Goal: Entertainment & Leisure: Consume media (video, audio)

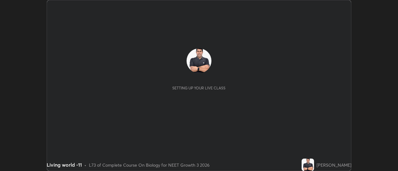
scroll to position [171, 398]
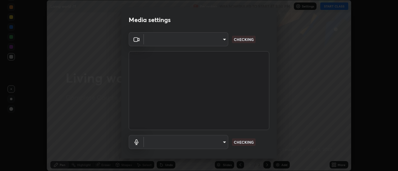
type input "cf8053163bb2f7d6ecf3d6bd7b4235d237b850a42bc303a0614f26eb784a67d0"
type input "default"
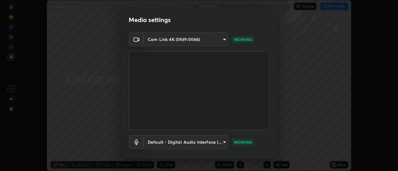
scroll to position [33, 0]
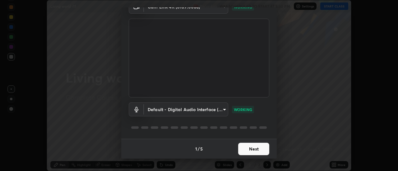
click at [254, 149] on button "Next" at bounding box center [253, 149] width 31 height 12
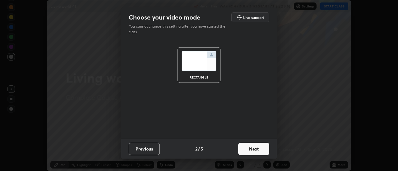
scroll to position [0, 0]
click at [257, 149] on button "Next" at bounding box center [253, 149] width 31 height 12
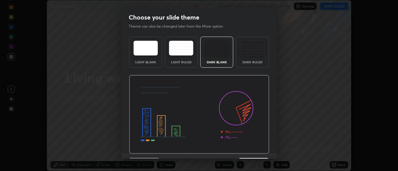
scroll to position [15, 0]
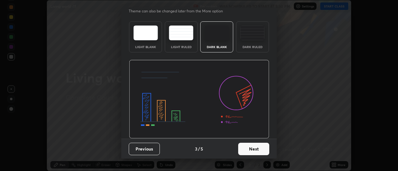
click at [261, 148] on button "Next" at bounding box center [253, 149] width 31 height 12
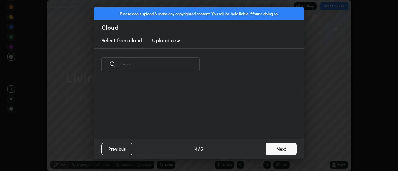
click at [282, 150] on button "Next" at bounding box center [281, 149] width 31 height 12
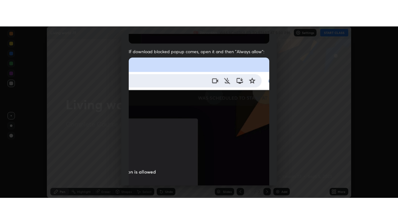
scroll to position [160, 0]
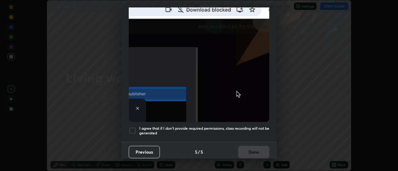
click at [134, 127] on div at bounding box center [132, 130] width 7 height 7
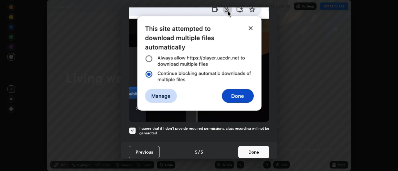
click at [258, 154] on button "Done" at bounding box center [253, 152] width 31 height 12
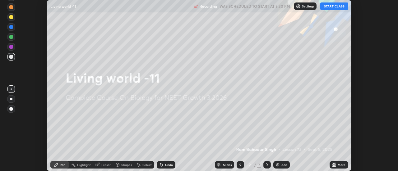
click at [336, 6] on button "START CLASS" at bounding box center [334, 5] width 28 height 7
click at [335, 166] on icon at bounding box center [336, 166] width 2 height 2
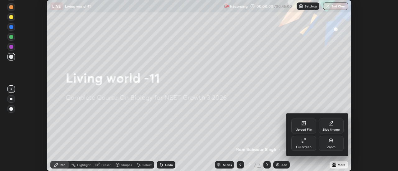
click at [309, 145] on div "Full screen" at bounding box center [303, 143] width 25 height 15
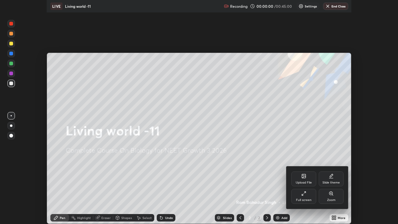
scroll to position [224, 398]
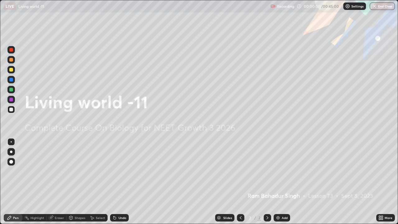
click at [278, 171] on img at bounding box center [278, 217] width 5 height 5
click at [277, 171] on img at bounding box center [278, 217] width 5 height 5
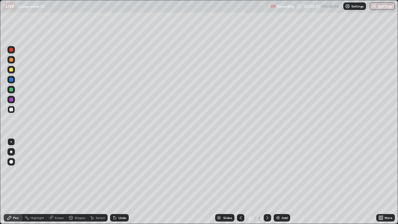
click at [277, 171] on img at bounding box center [278, 217] width 5 height 5
click at [278, 171] on img at bounding box center [278, 217] width 5 height 5
click at [279, 171] on img at bounding box center [278, 217] width 5 height 5
click at [278, 171] on img at bounding box center [278, 217] width 5 height 5
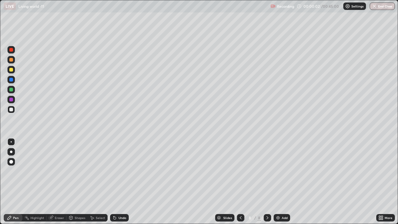
click at [279, 171] on div "Add" at bounding box center [282, 217] width 16 height 7
click at [240, 171] on icon at bounding box center [240, 217] width 5 height 5
click at [239, 171] on icon at bounding box center [240, 217] width 5 height 5
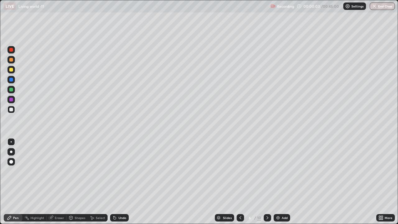
click at [240, 171] on icon at bounding box center [240, 217] width 5 height 5
click at [240, 171] on icon at bounding box center [240, 217] width 2 height 3
click at [240, 171] on icon at bounding box center [240, 217] width 5 height 5
click at [12, 70] on div at bounding box center [11, 70] width 4 height 4
click at [12, 162] on div at bounding box center [11, 162] width 4 height 4
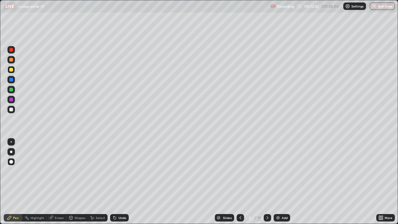
click at [11, 142] on div at bounding box center [11, 141] width 1 height 1
click at [12, 50] on div at bounding box center [11, 50] width 4 height 4
click at [11, 162] on div at bounding box center [11, 162] width 4 height 4
click at [13, 90] on div at bounding box center [10, 89] width 7 height 7
click at [12, 50] on div at bounding box center [11, 50] width 4 height 4
